Goal: Information Seeking & Learning: Understand process/instructions

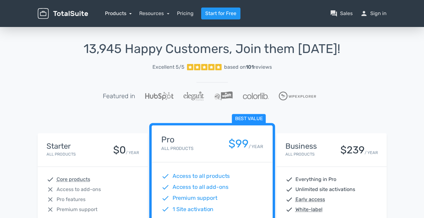
click at [129, 14] on link "Products" at bounding box center [118, 13] width 27 height 6
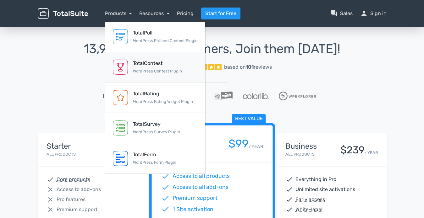
click at [140, 68] on div "TotalContest WordPress Contest Plugin" at bounding box center [157, 67] width 49 height 15
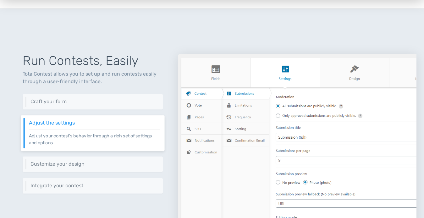
scroll to position [224, 0]
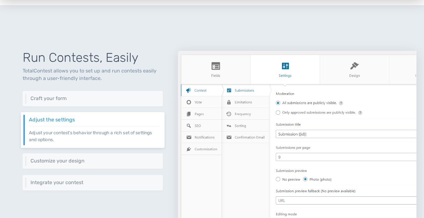
click at [58, 120] on h6 "Adjust the settings" at bounding box center [94, 120] width 131 height 6
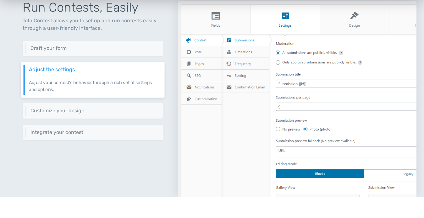
scroll to position [280, 0]
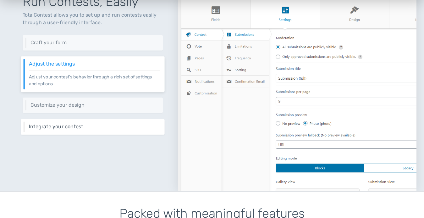
click at [57, 129] on h6 "Integrate your contest" at bounding box center [94, 127] width 131 height 6
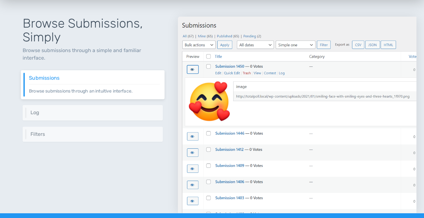
scroll to position [654, 0]
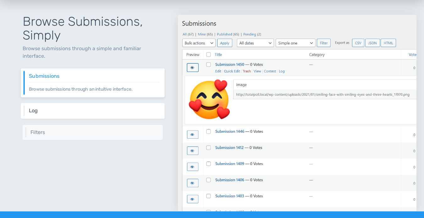
click at [57, 113] on h6 "Log" at bounding box center [94, 111] width 131 height 6
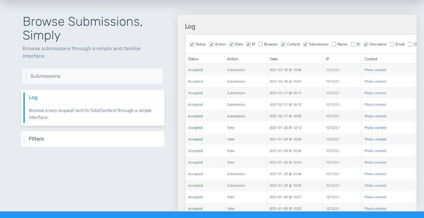
click at [56, 140] on h6 "Filters" at bounding box center [94, 139] width 131 height 6
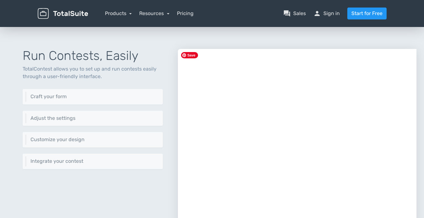
scroll to position [223, 0]
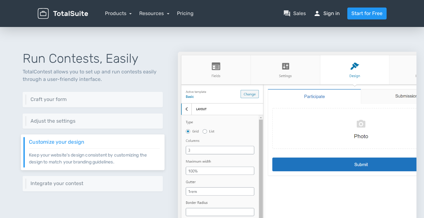
click at [332, 17] on link "person Sign in" at bounding box center [326, 14] width 26 height 8
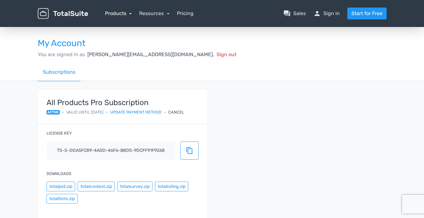
click at [120, 15] on link "Products" at bounding box center [118, 13] width 27 height 6
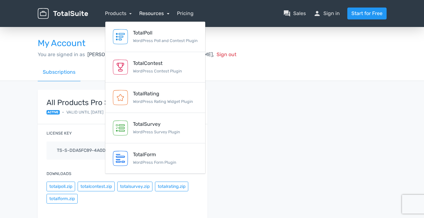
click at [151, 15] on link "Resources" at bounding box center [154, 13] width 30 height 6
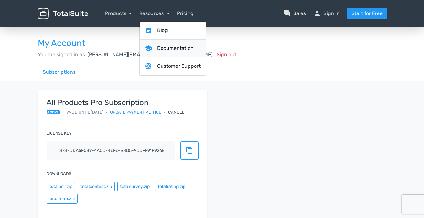
click at [159, 49] on link "school Documentation" at bounding box center [172, 49] width 66 height 18
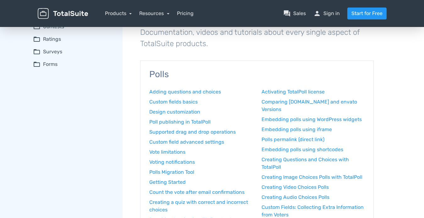
scroll to position [19, 0]
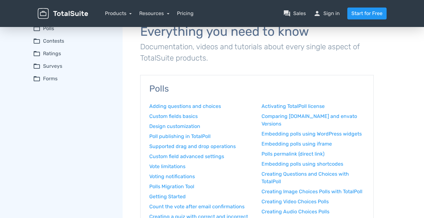
click at [71, 41] on summary "folder_open Contests" at bounding box center [73, 41] width 81 height 8
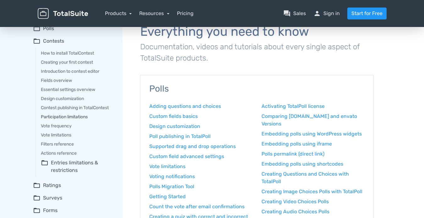
click at [74, 118] on link "Participation limitations" at bounding box center [77, 117] width 73 height 7
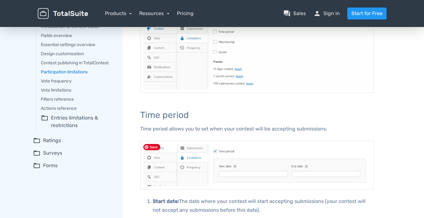
scroll to position [55, 0]
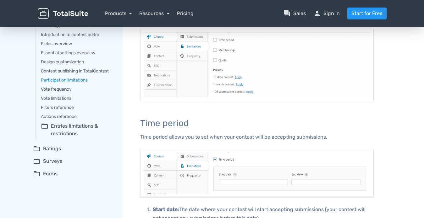
click at [67, 91] on link "Vote frequency" at bounding box center [77, 89] width 73 height 7
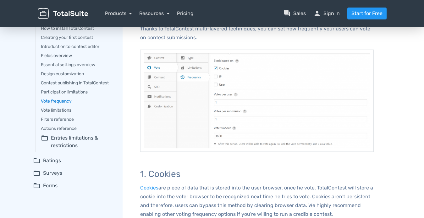
scroll to position [37, 0]
